Goal: Transaction & Acquisition: Purchase product/service

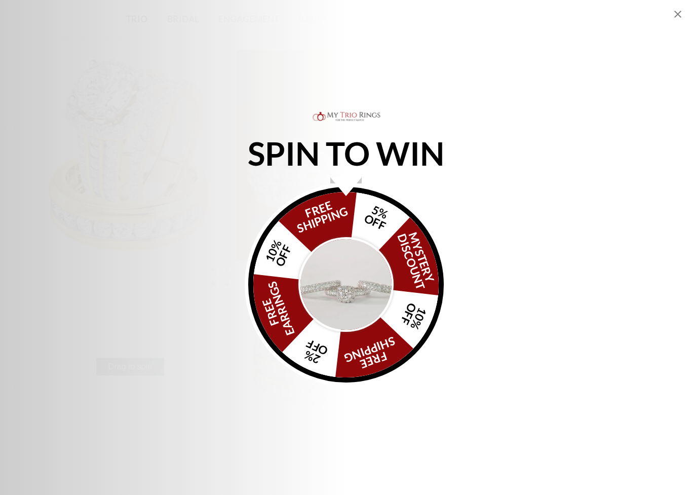
scroll to position [58, 0]
click at [357, 274] on img "Alia popup" at bounding box center [345, 284] width 95 height 95
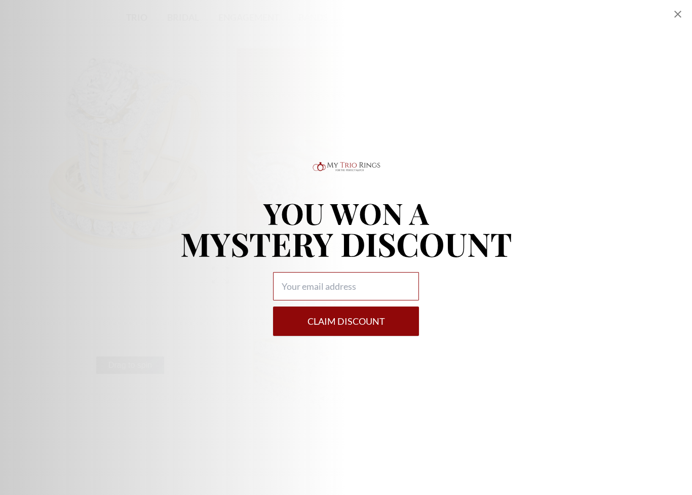
click at [342, 279] on input "Alia popup" at bounding box center [346, 286] width 146 height 28
type input "[EMAIL_ADDRESS][DOMAIN_NAME]"
click at [370, 317] on button "Claim DISCOUNT" at bounding box center [346, 320] width 146 height 29
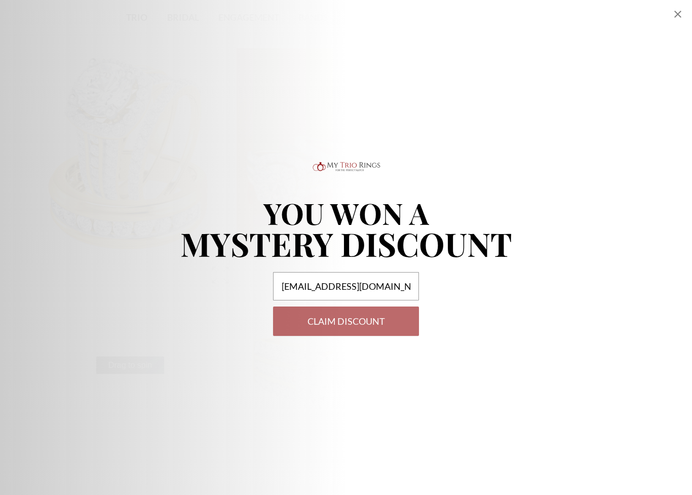
select select "US"
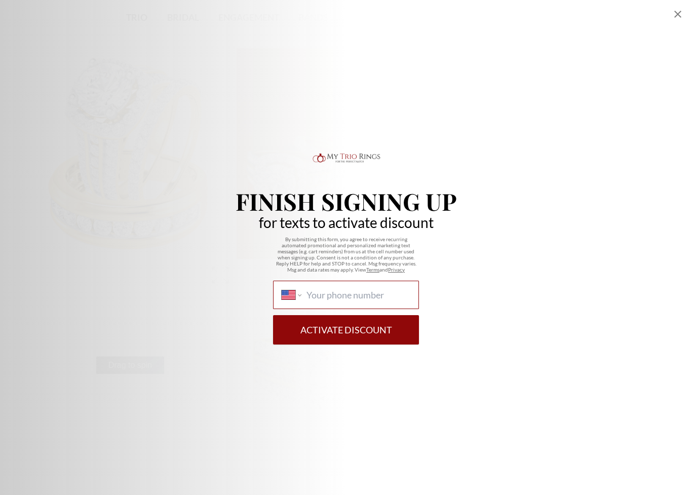
click at [329, 298] on input "International [GEOGRAPHIC_DATA] [GEOGRAPHIC_DATA] [GEOGRAPHIC_DATA] [GEOGRAPHIC…" at bounding box center [358, 294] width 104 height 11
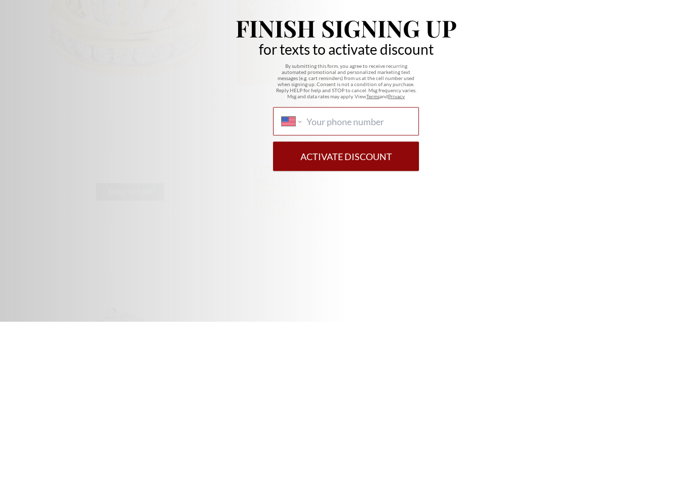
scroll to position [0, 0]
type input "[PHONE_NUMBER]"
click at [395, 315] on button "Activate Discount" at bounding box center [346, 329] width 146 height 29
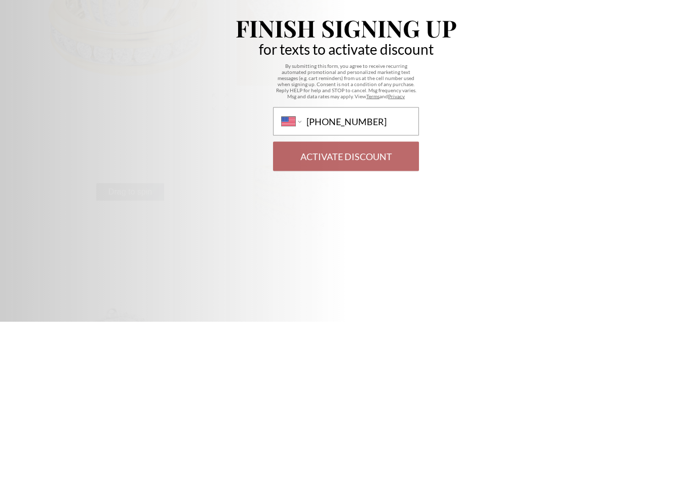
scroll to position [231, 0]
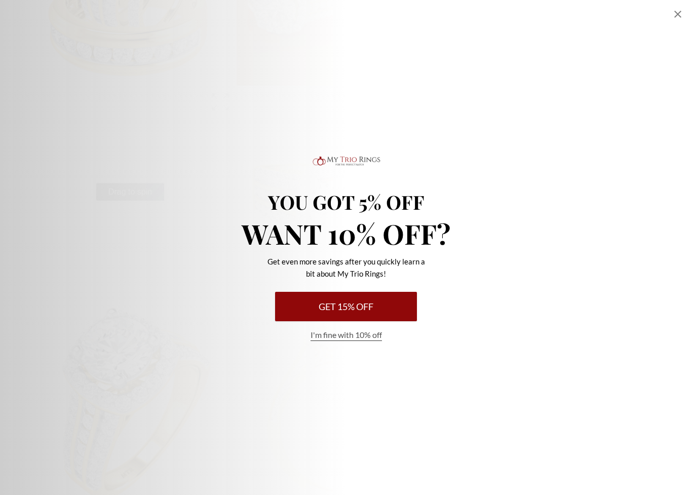
click at [391, 309] on button "Get 15% Off" at bounding box center [346, 306] width 142 height 29
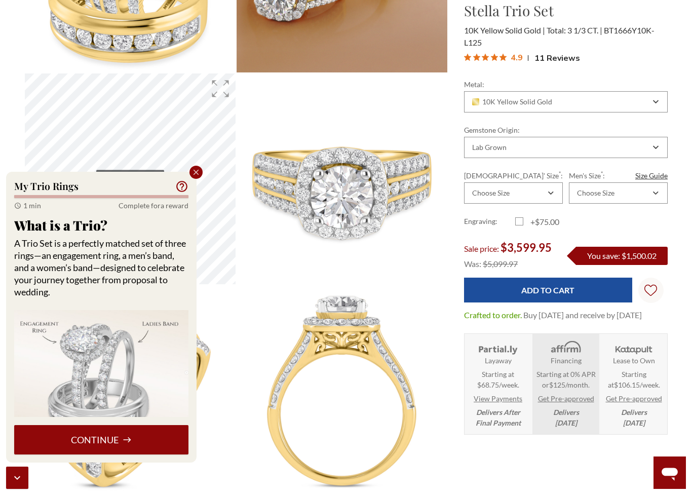
scroll to position [244, 0]
click at [150, 445] on button "Continue" at bounding box center [101, 439] width 174 height 29
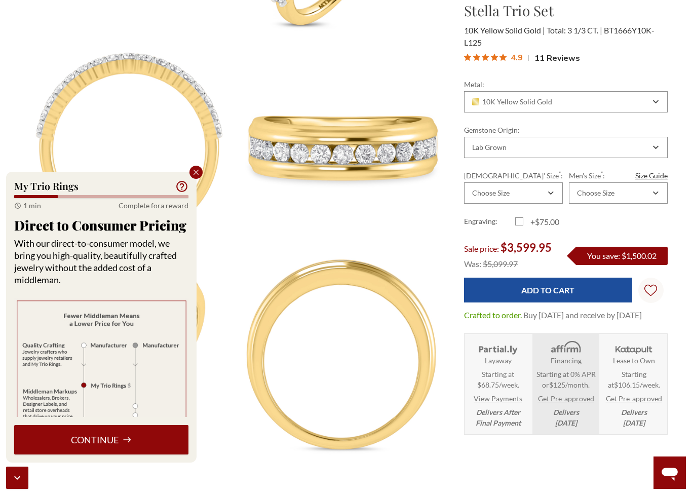
scroll to position [921, 0]
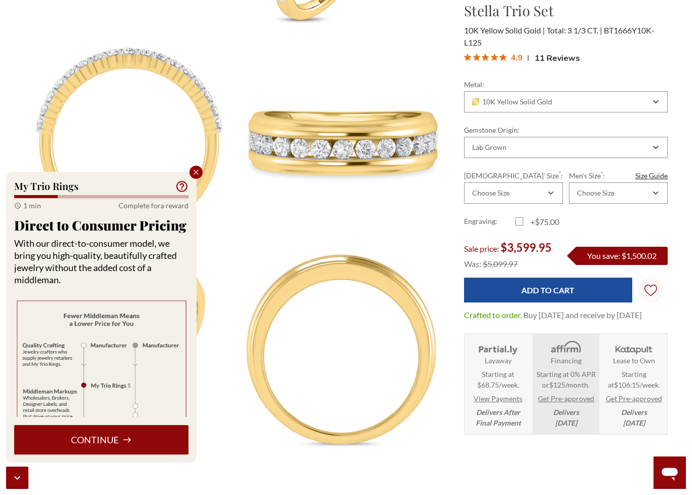
click at [195, 172] on icon "Close popup" at bounding box center [196, 173] width 6 height 6
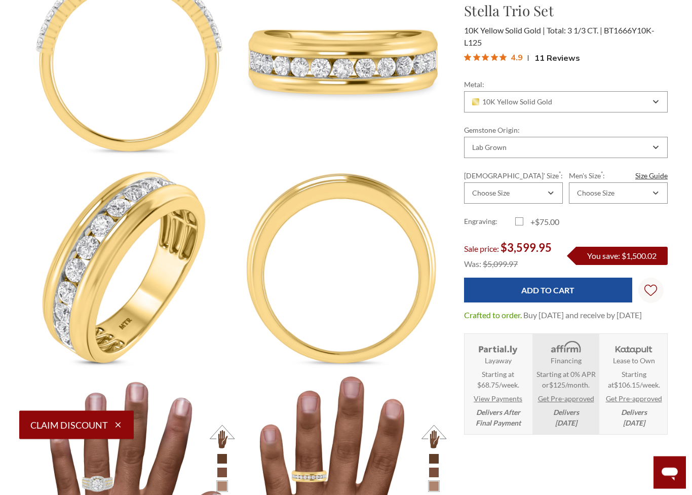
scroll to position [1002, 0]
click at [113, 423] on icon "button" at bounding box center [117, 424] width 9 height 9
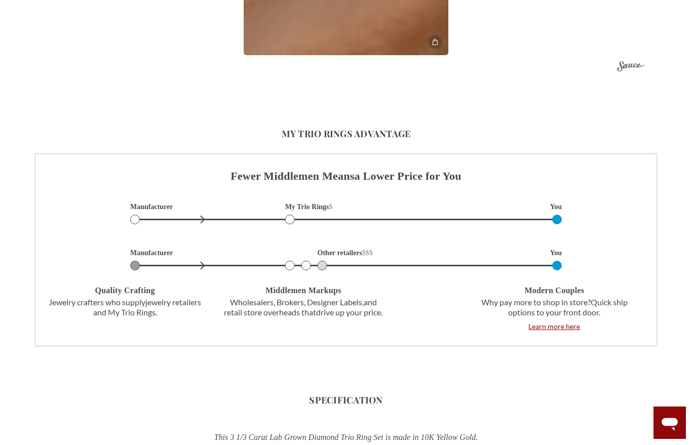
scroll to position [2540, 0]
